Goal: Task Accomplishment & Management: Use online tool/utility

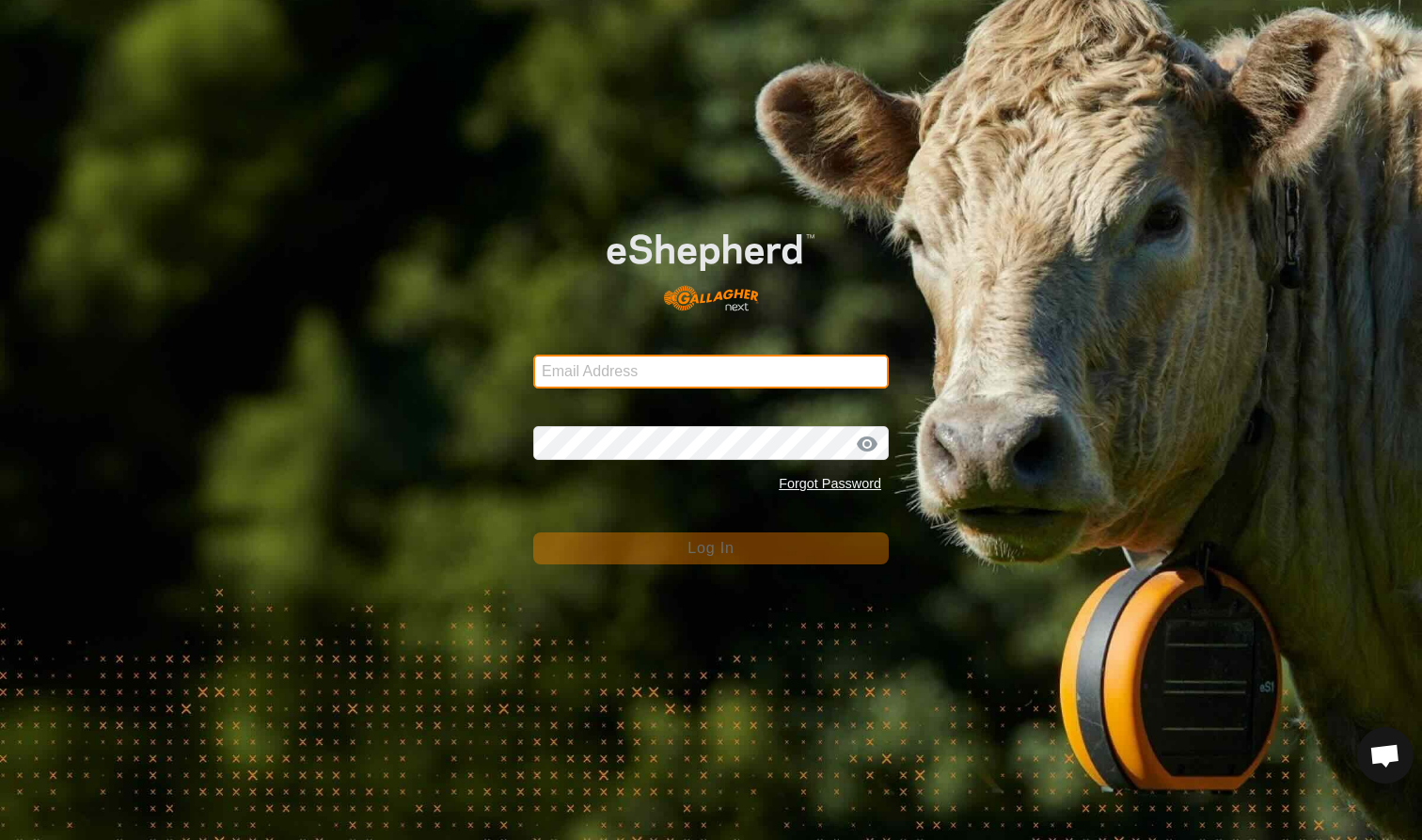
type input "mlwood@xtra.co.nz"
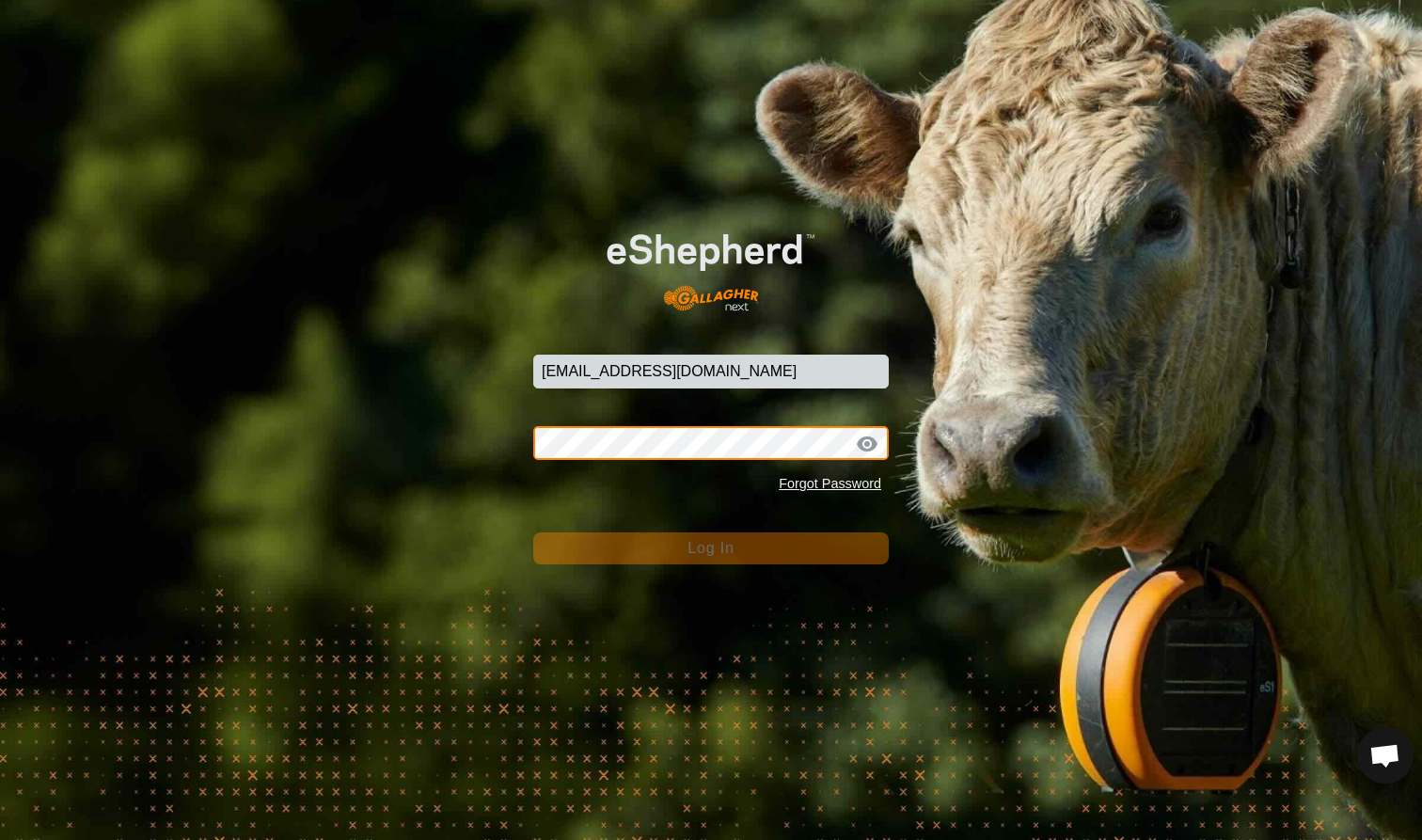
click at [711, 548] on button "Log In" at bounding box center [711, 549] width 356 height 32
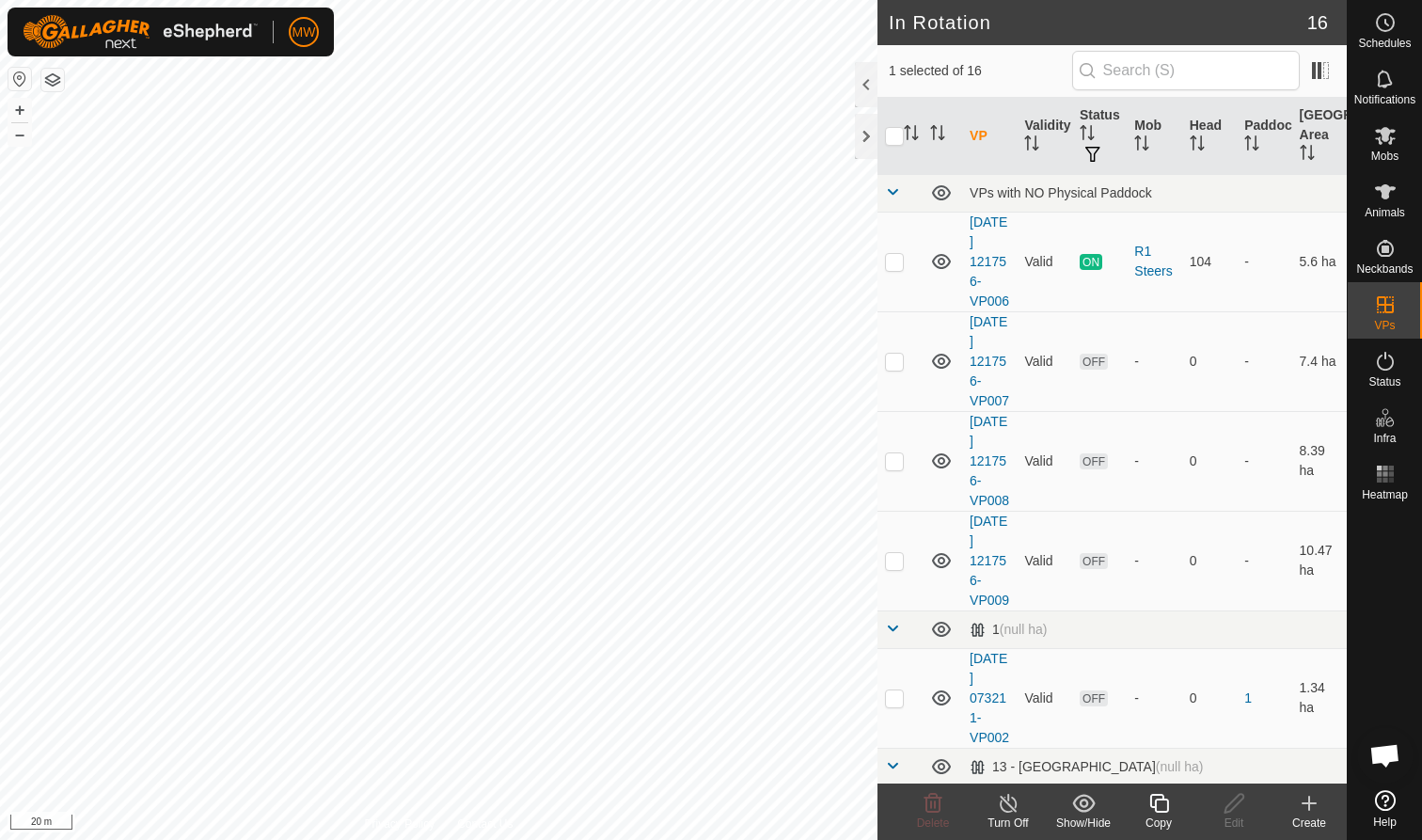
click at [1164, 800] on icon at bounding box center [1158, 803] width 19 height 19
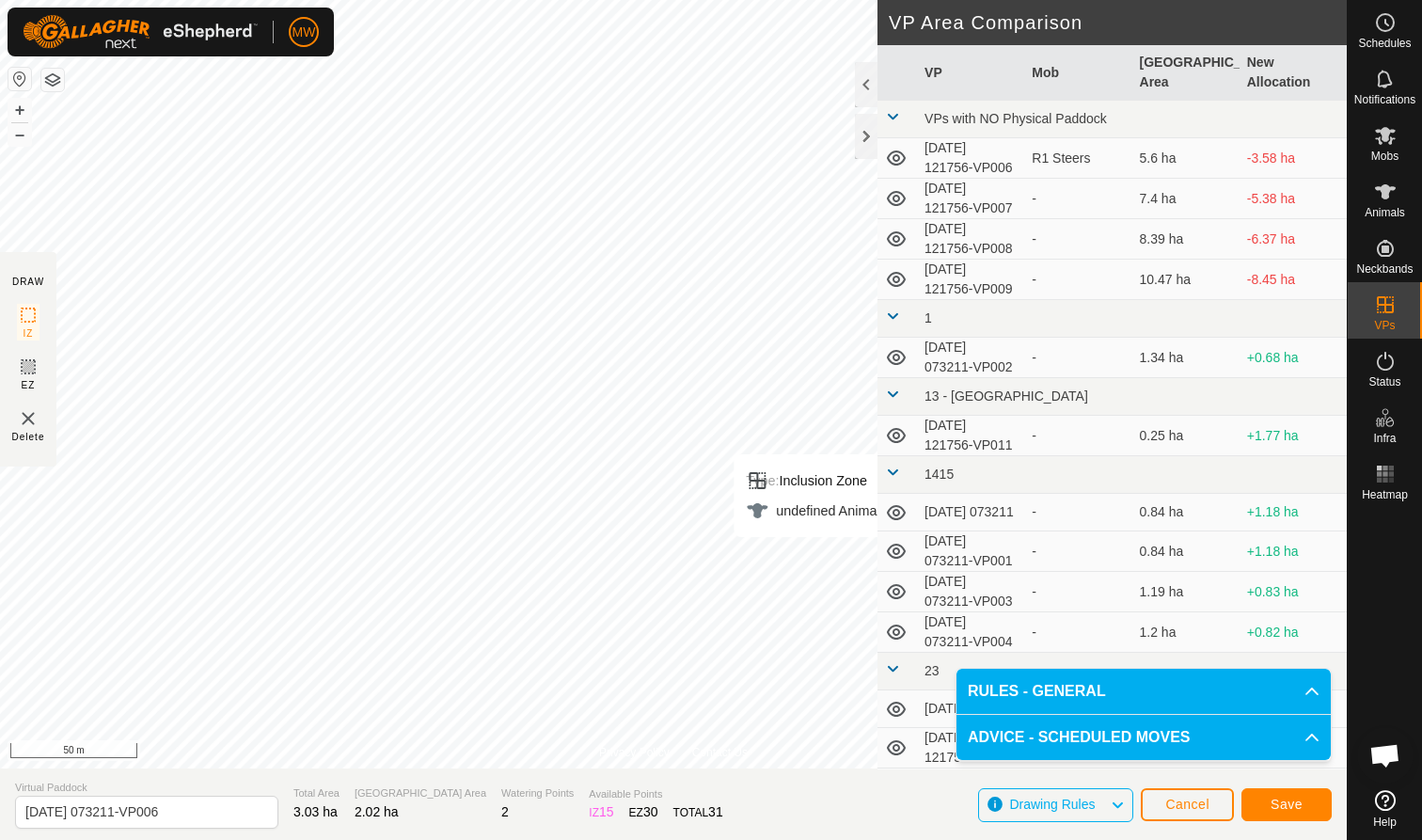
click at [1289, 804] on span "Save" at bounding box center [1286, 804] width 32 height 15
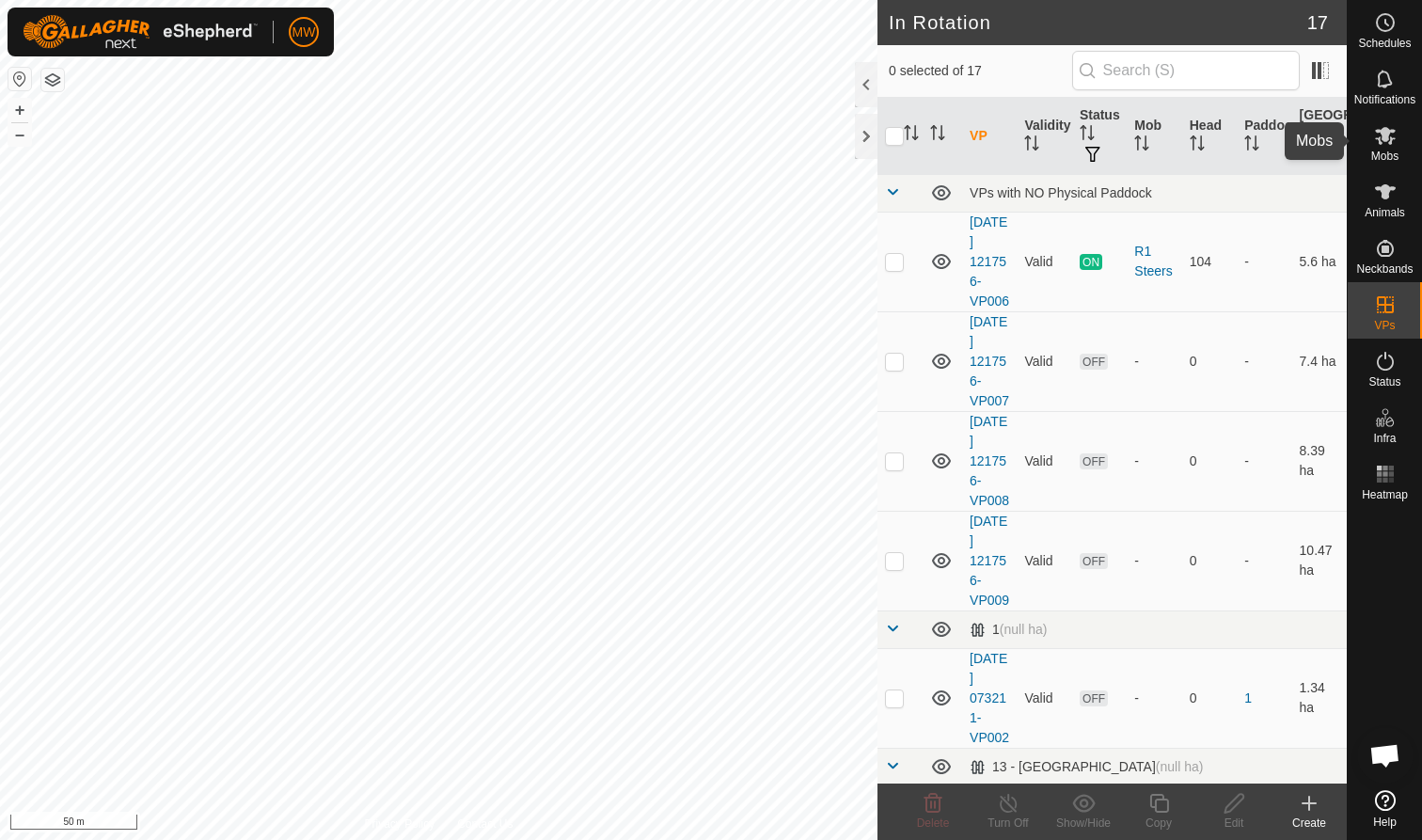
click at [1390, 143] on icon at bounding box center [1385, 136] width 21 height 18
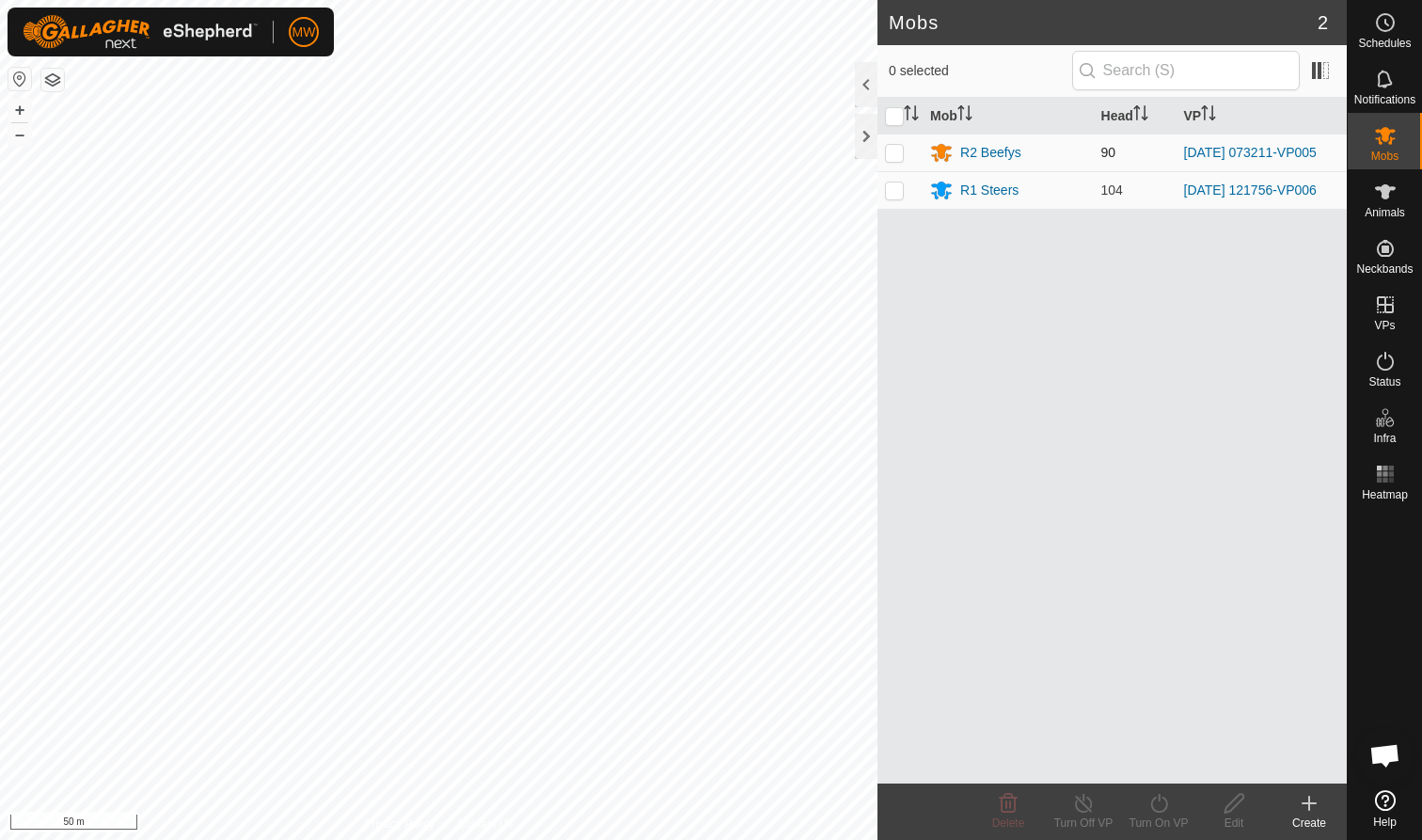
click at [893, 153] on p-checkbox at bounding box center [894, 152] width 19 height 15
checkbox input "true"
click at [1160, 808] on icon at bounding box center [1159, 803] width 24 height 23
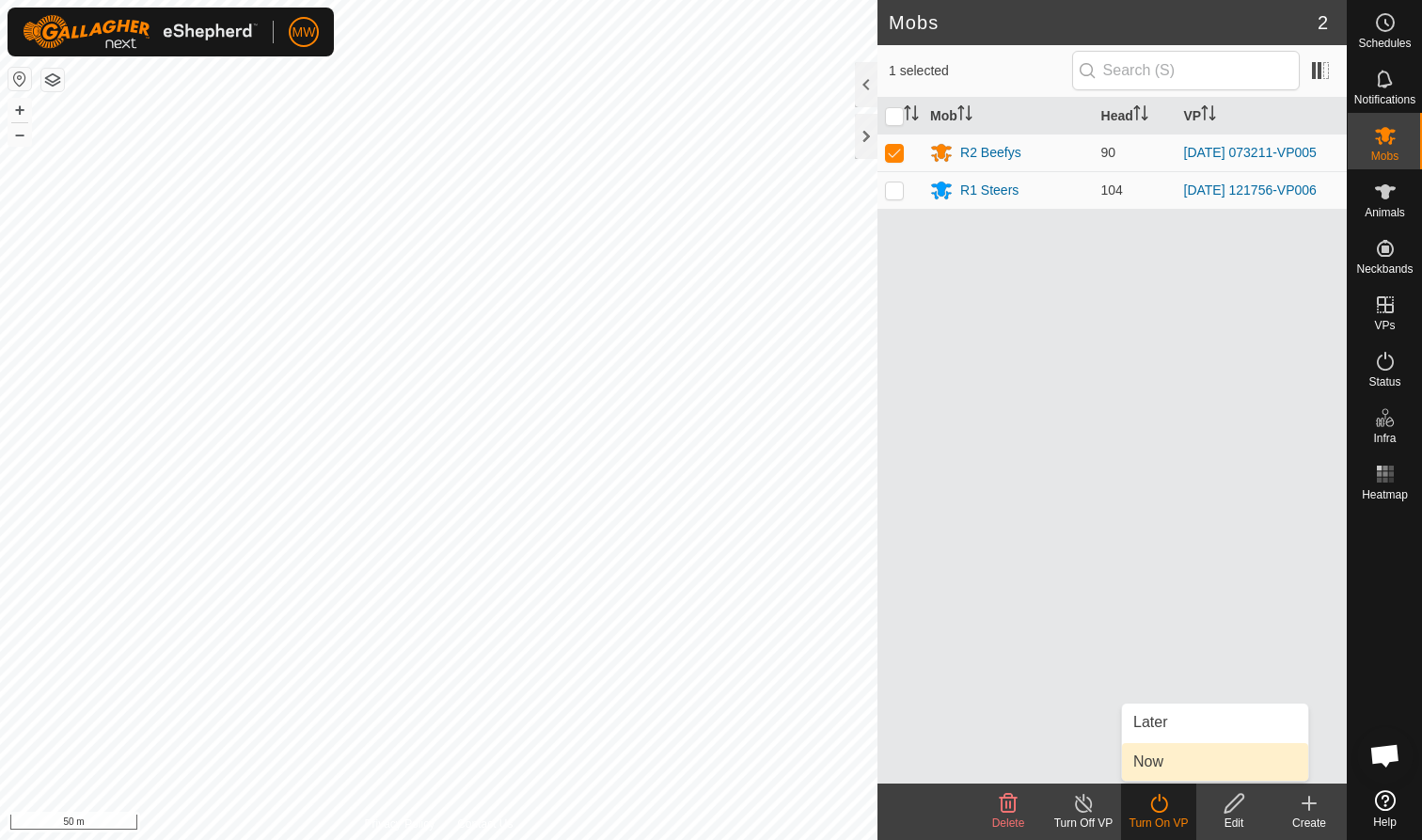
click at [1156, 761] on link "Now" at bounding box center [1214, 762] width 186 height 37
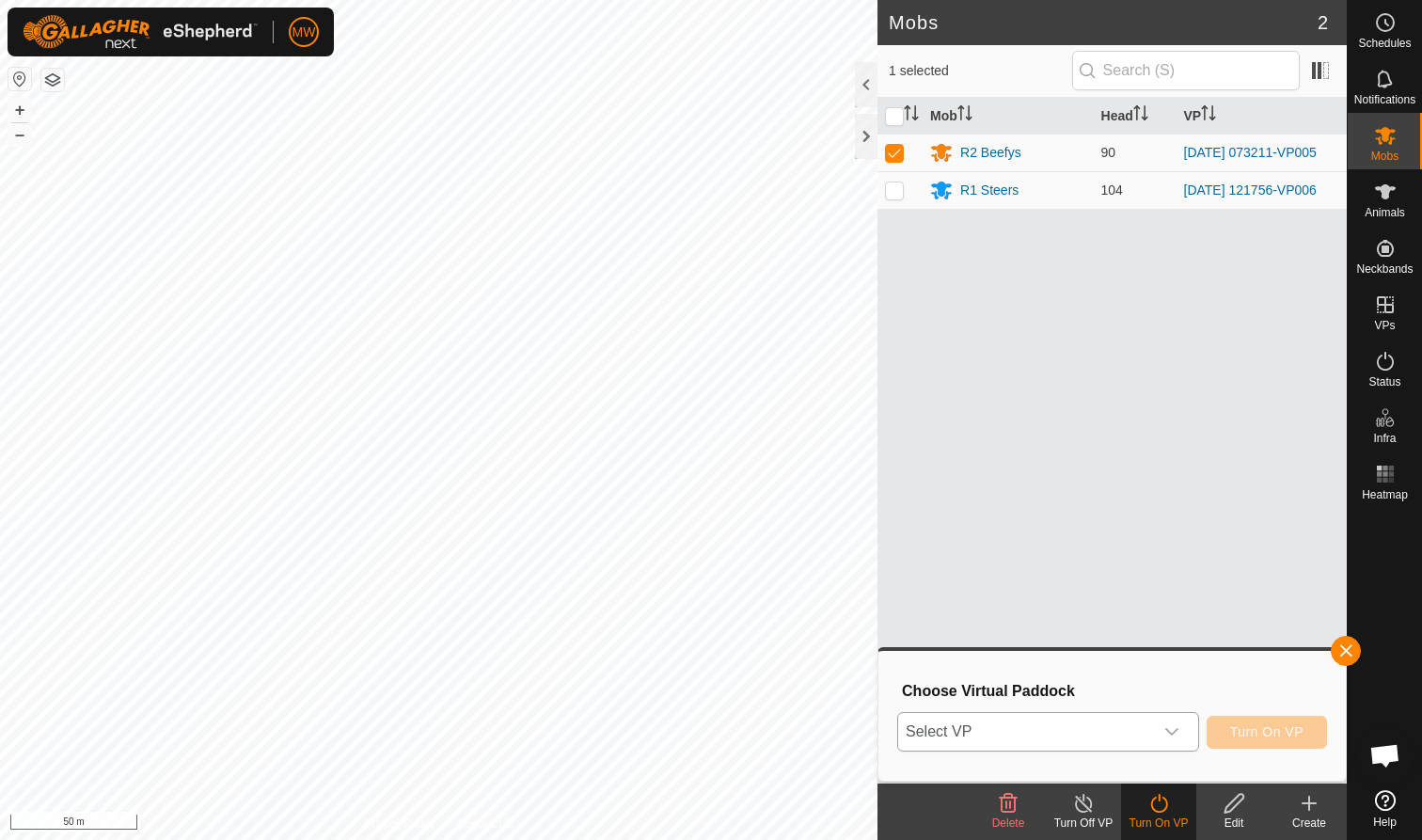
click at [1172, 729] on icon "dropdown trigger" at bounding box center [1171, 731] width 15 height 15
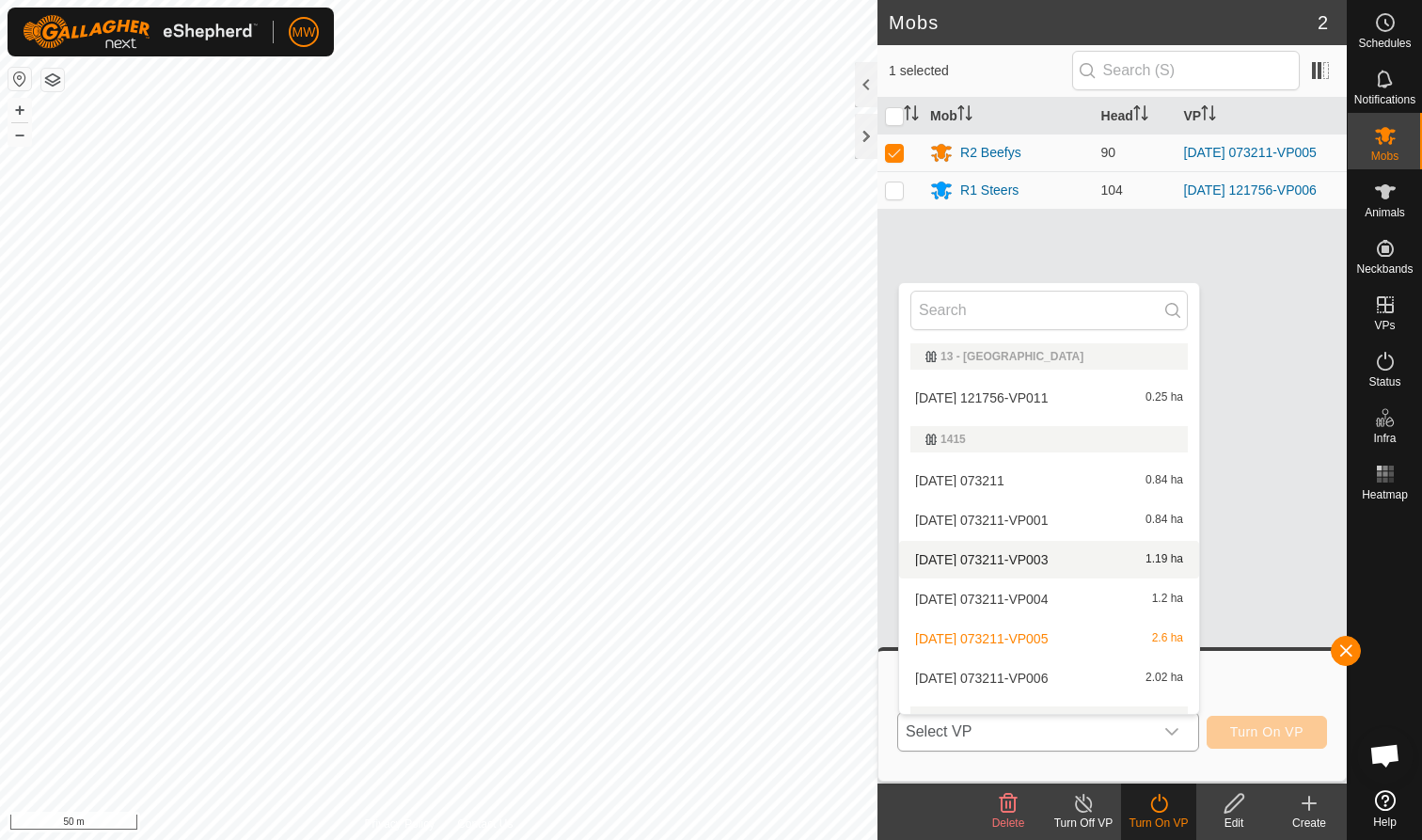
scroll to position [288, 0]
click at [1034, 677] on li "2025-09-05 073211-VP006 2.02 ha" at bounding box center [1049, 677] width 300 height 37
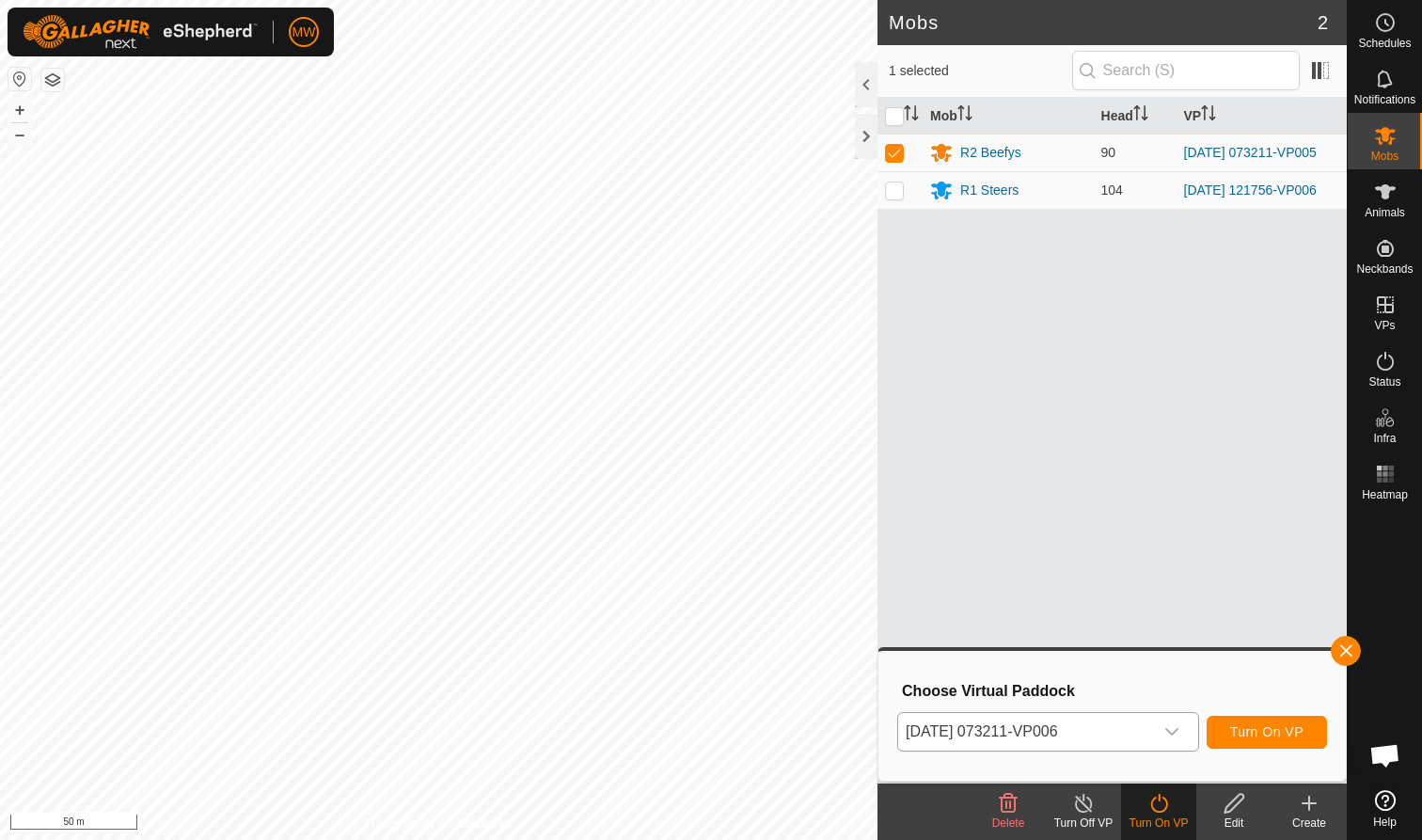
click at [1257, 725] on span "Turn On VP" at bounding box center [1266, 731] width 74 height 15
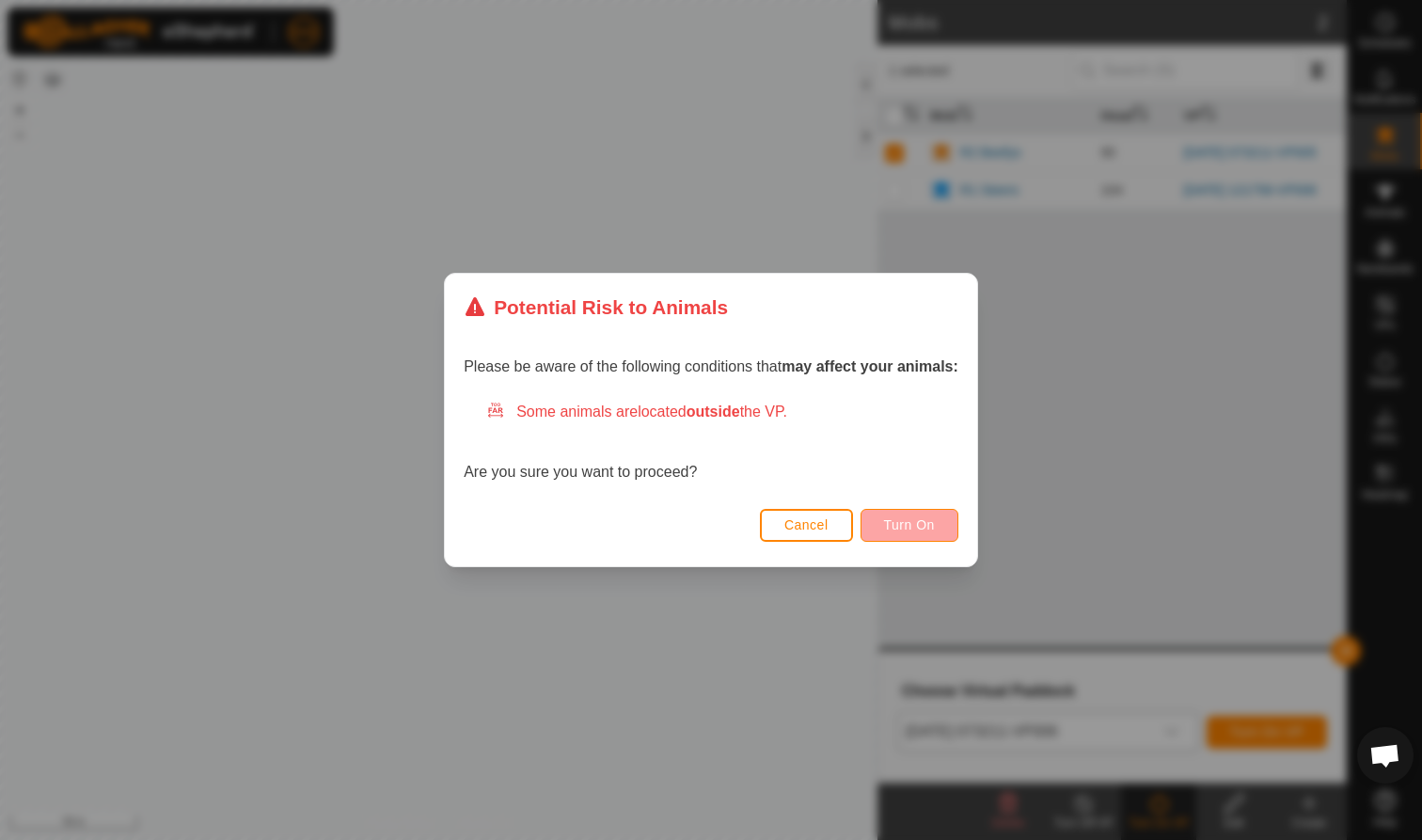
click at [921, 524] on span "Turn On" at bounding box center [910, 524] width 51 height 15
